Goal: Information Seeking & Learning: Stay updated

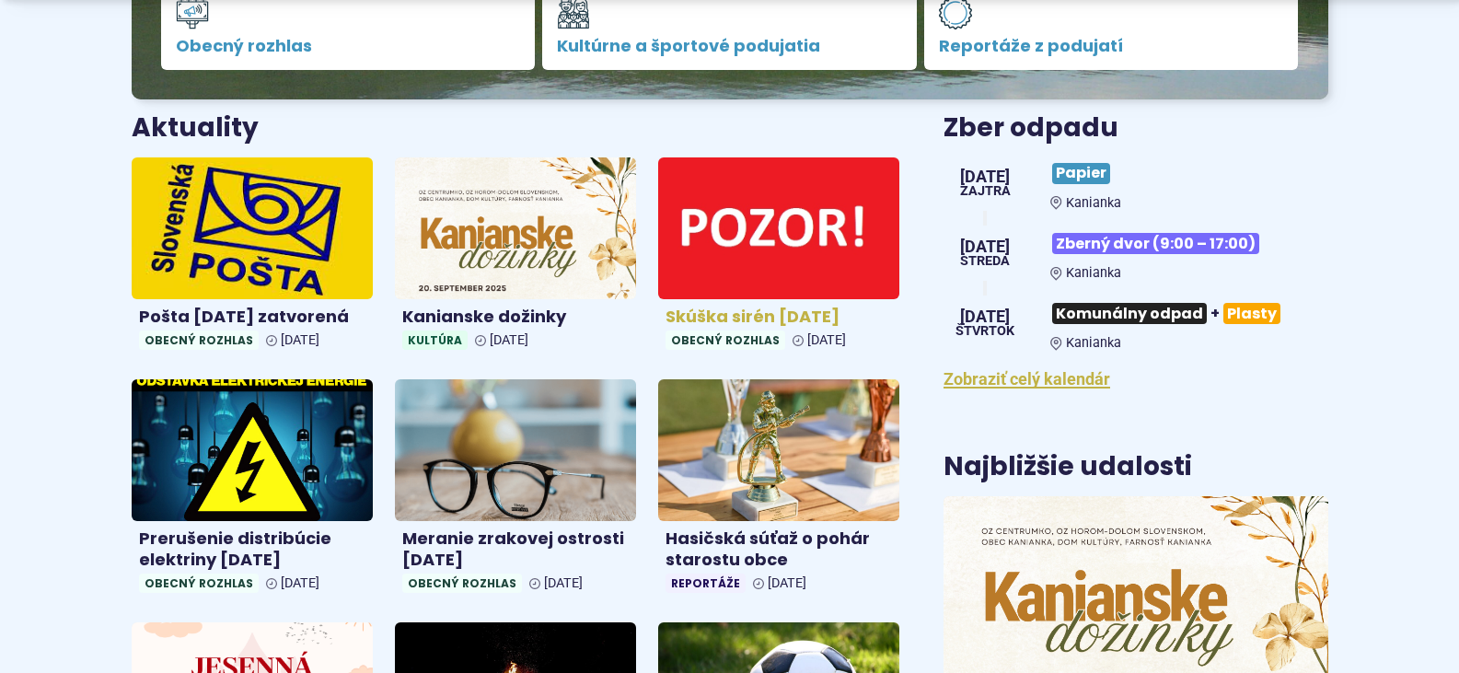
scroll to position [644, 0]
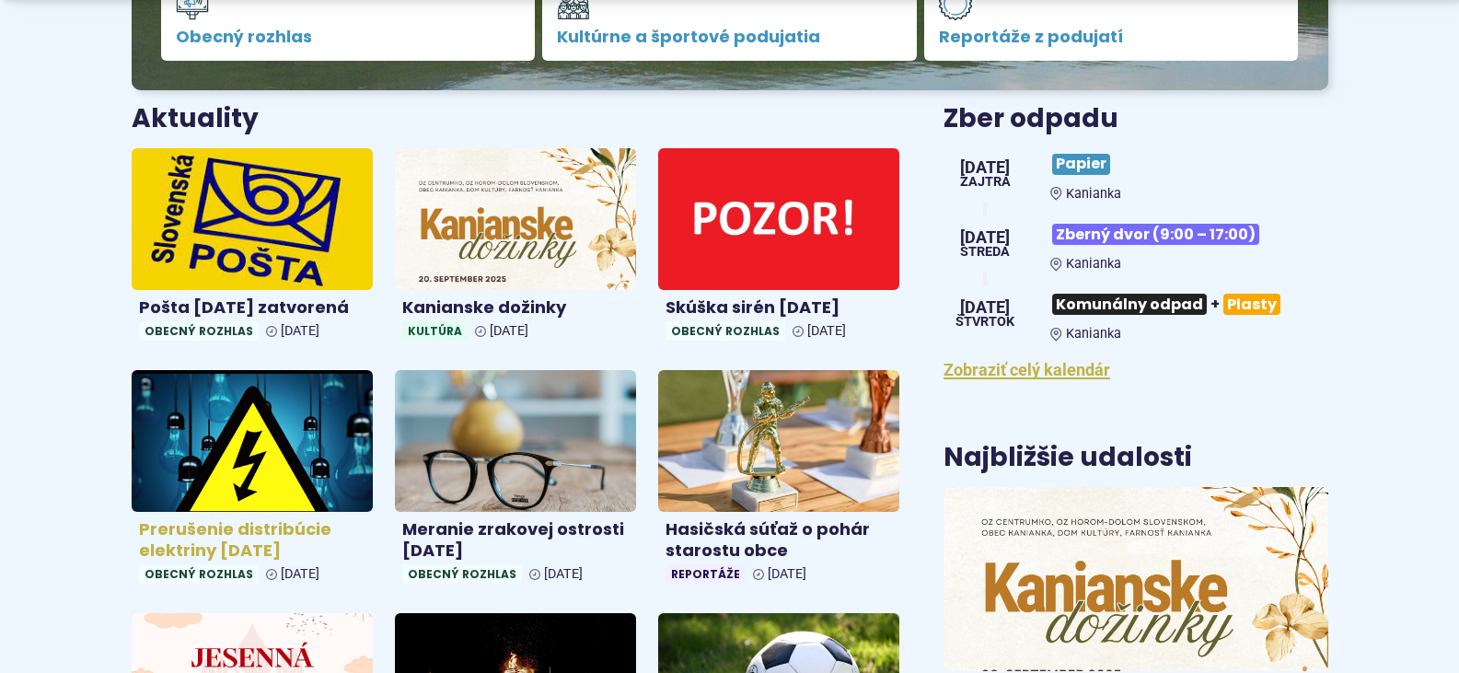
click at [264, 415] on img at bounding box center [252, 441] width 278 height 163
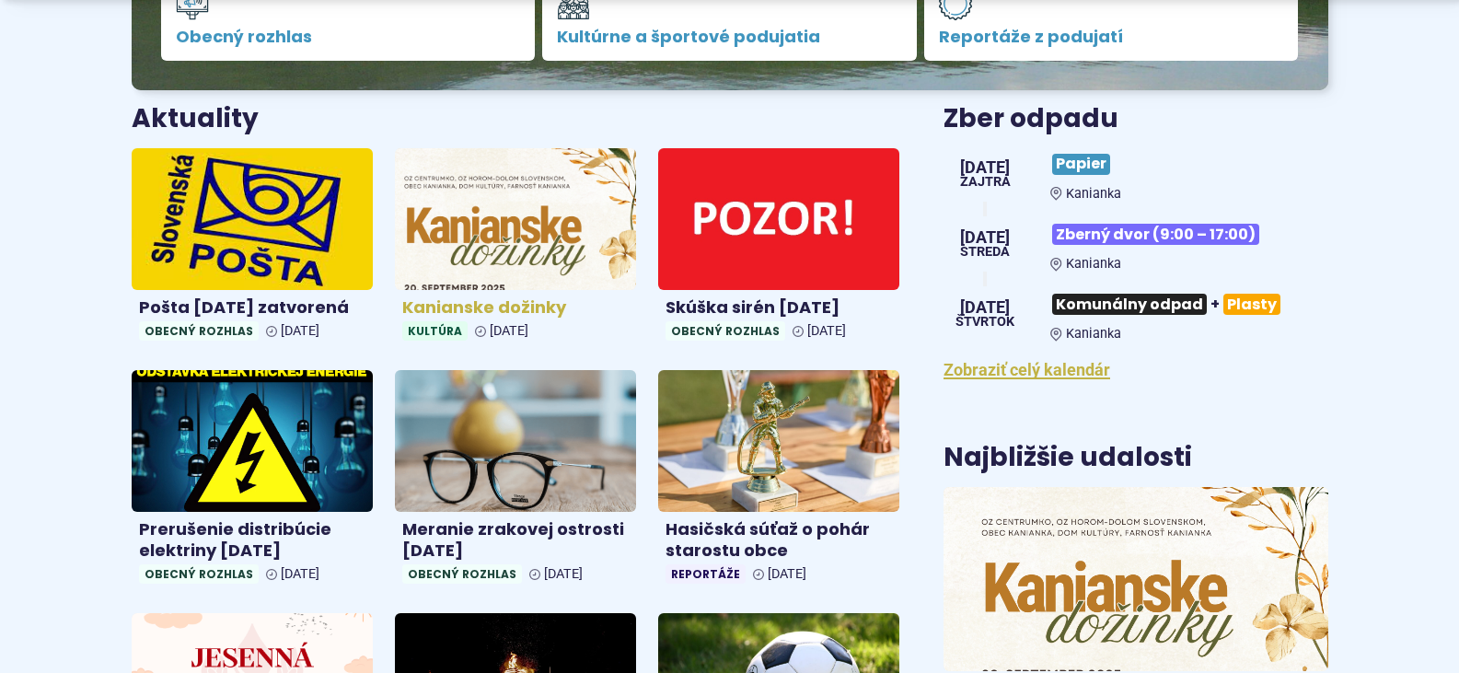
click at [468, 244] on img at bounding box center [515, 218] width 278 height 163
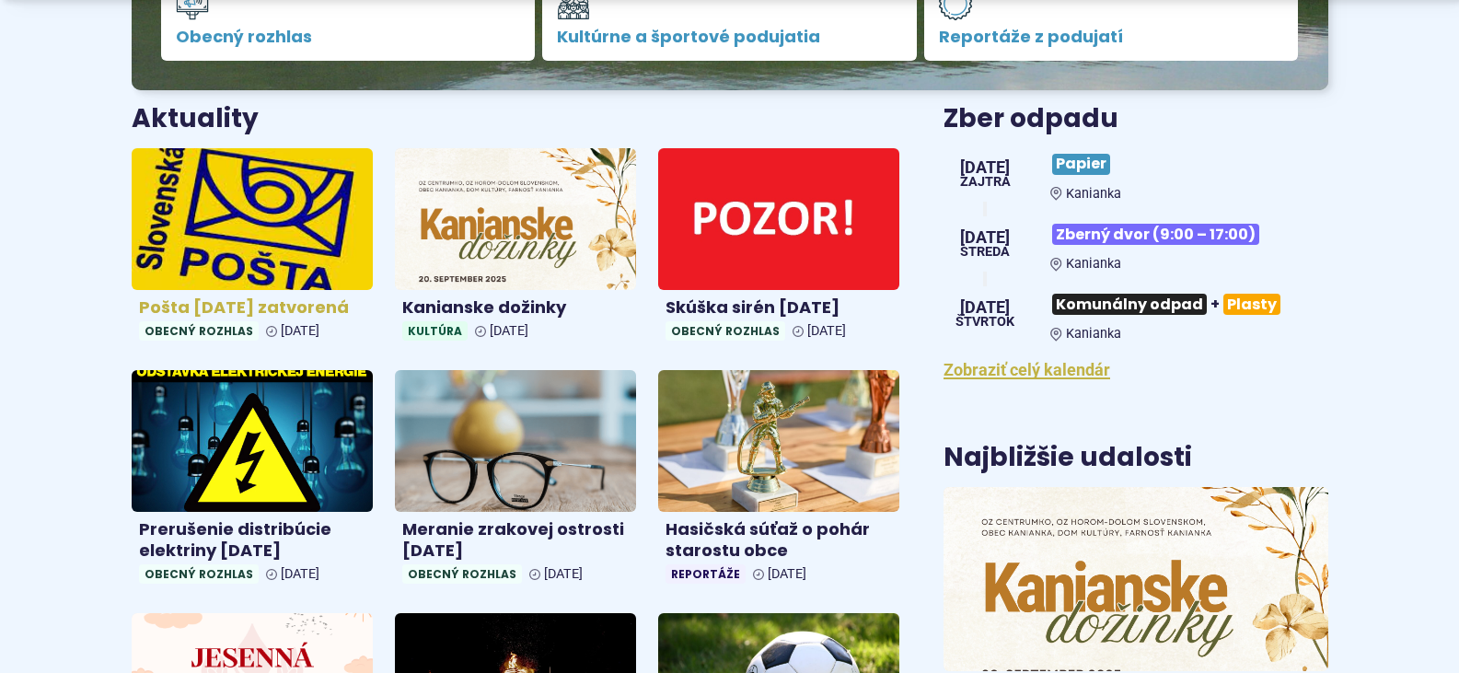
click at [307, 237] on img at bounding box center [252, 218] width 278 height 163
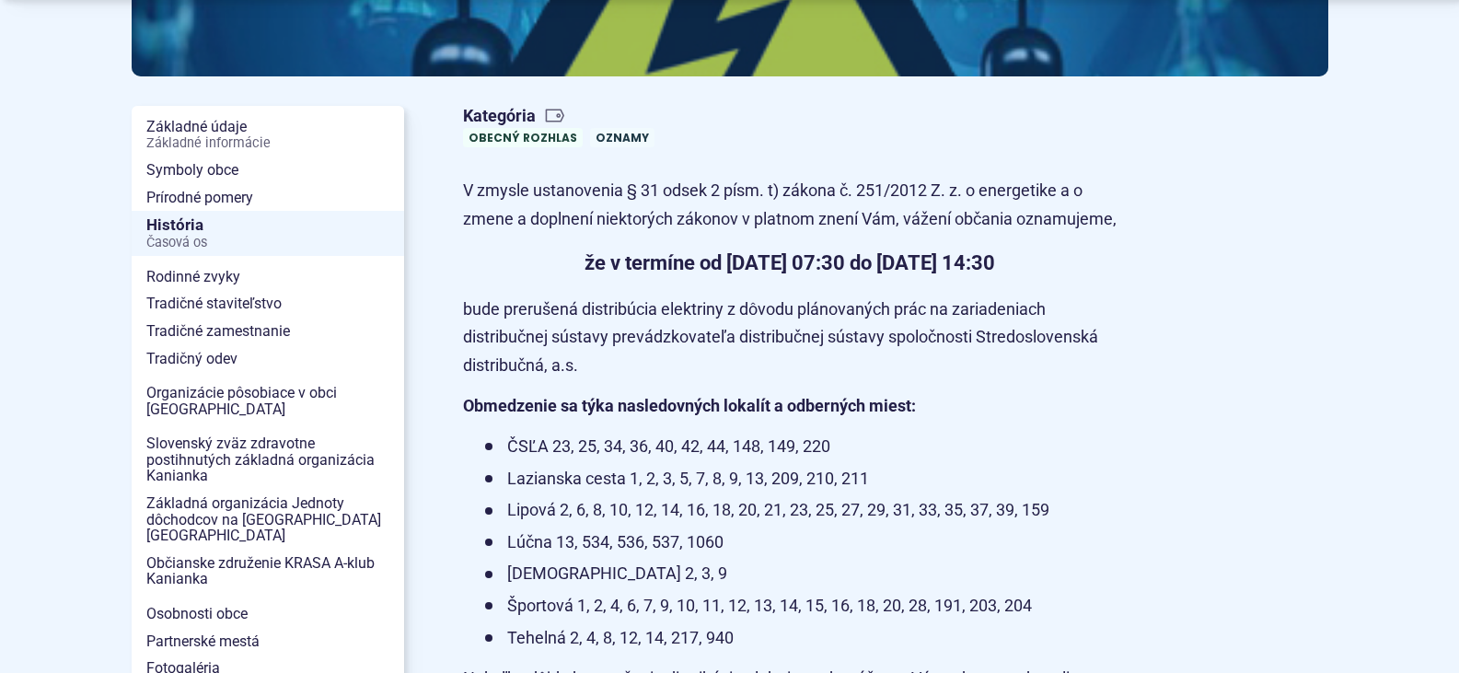
scroll to position [552, 0]
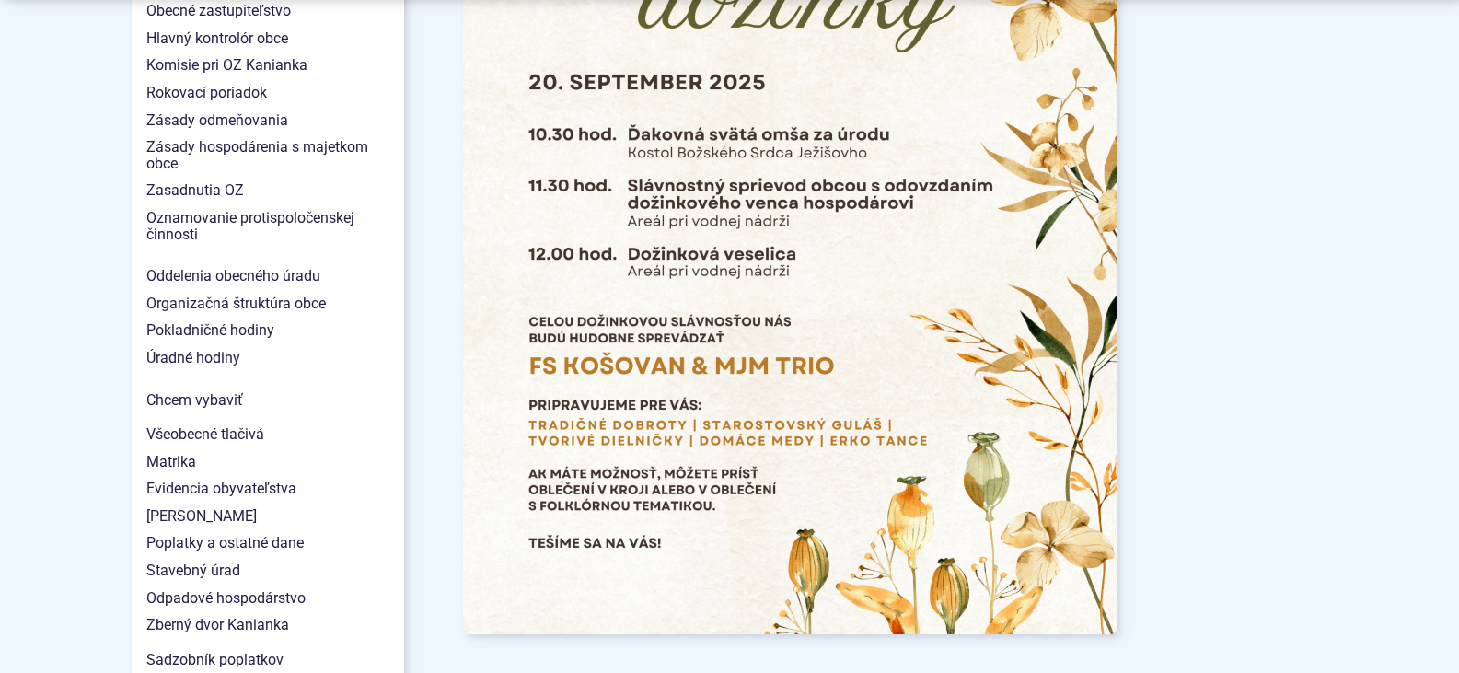
scroll to position [1565, 0]
